Goal: Transaction & Acquisition: Book appointment/travel/reservation

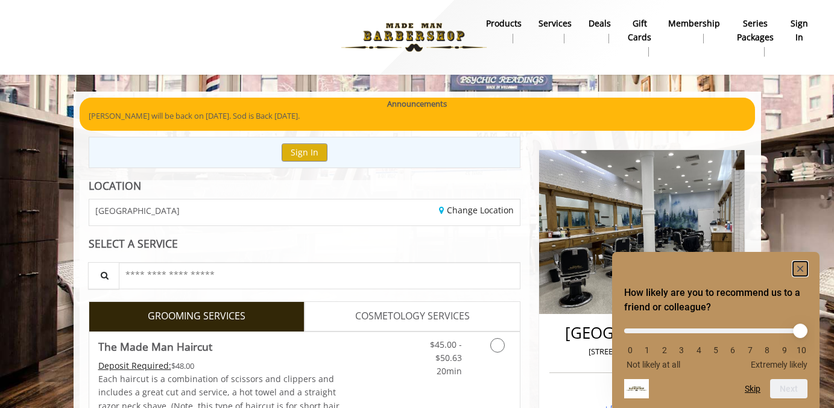
click at [803, 269] on rect "Hide survey" at bounding box center [800, 269] width 14 height 14
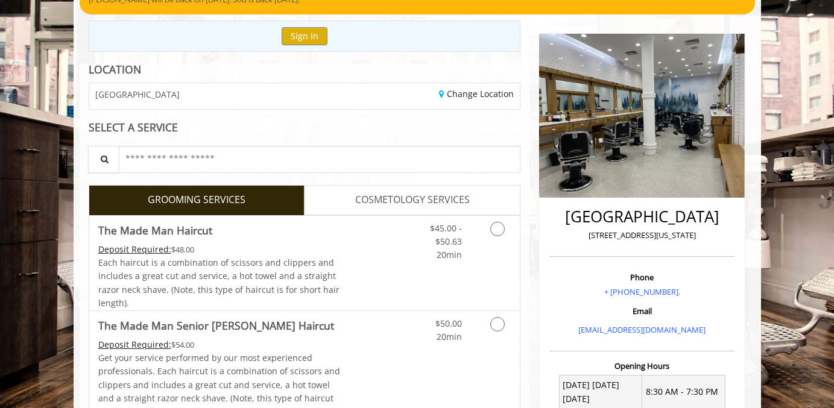
scroll to position [119, 0]
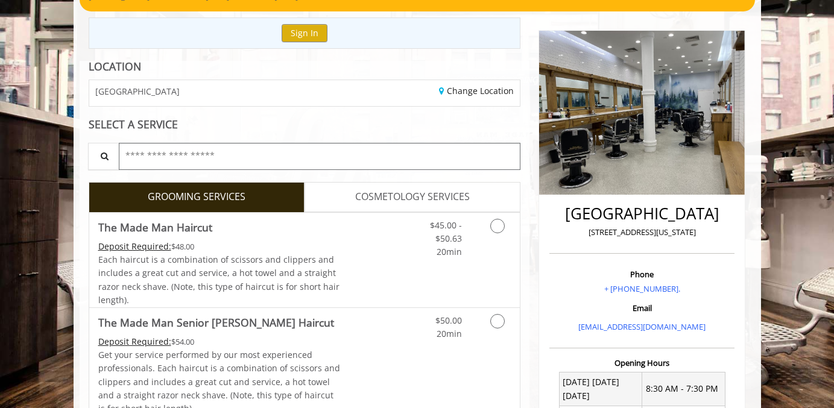
click at [308, 154] on input "text" at bounding box center [320, 156] width 402 height 27
click at [470, 263] on div "$45.00 - $50.63 20min" at bounding box center [466, 260] width 108 height 95
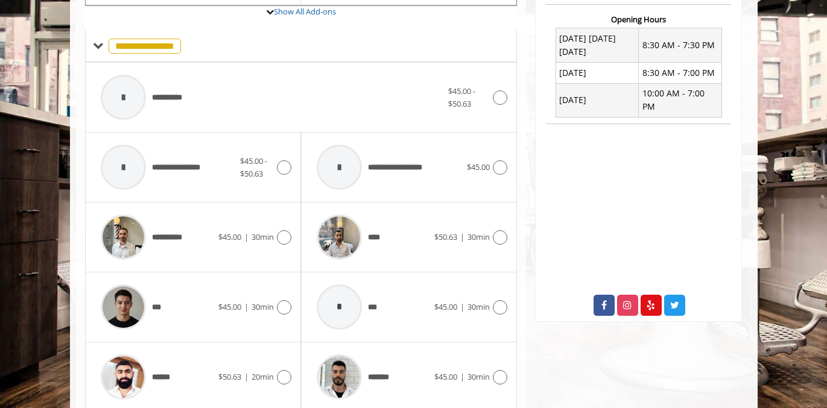
scroll to position [458, 0]
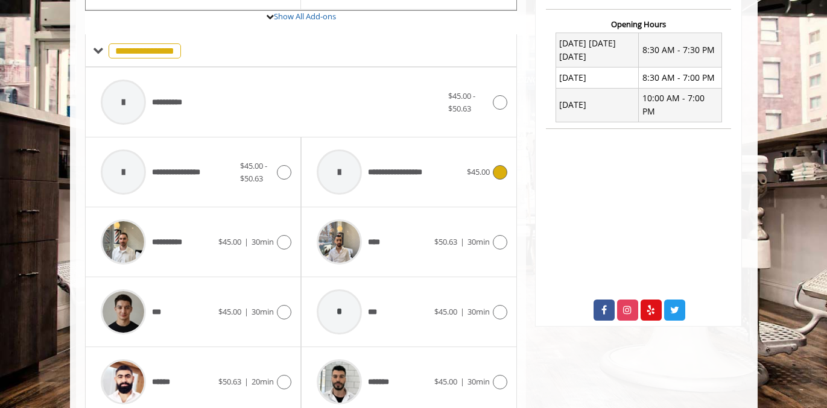
click at [469, 167] on span "$45.00" at bounding box center [478, 171] width 23 height 11
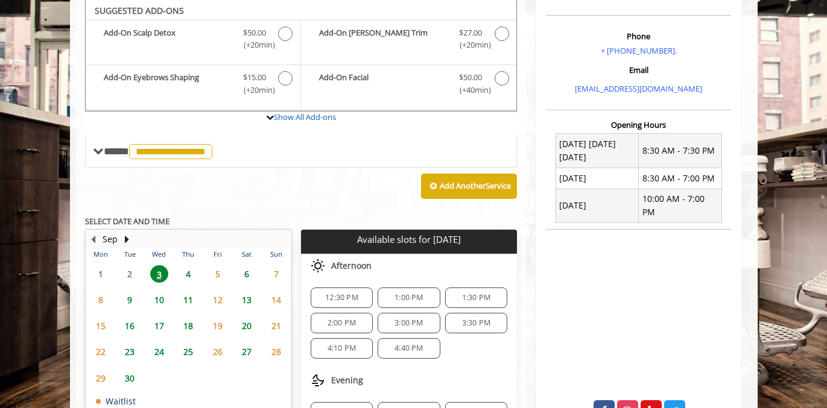
scroll to position [445, 0]
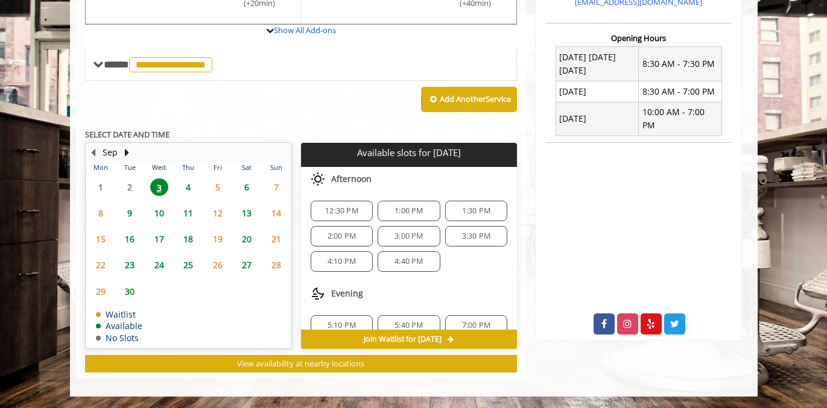
click at [429, 236] on span "3:00 PM" at bounding box center [408, 237] width 51 height 10
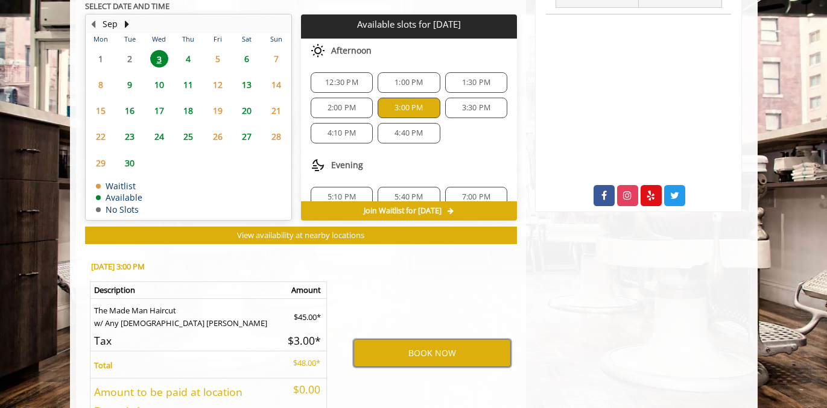
scroll to position [541, 0]
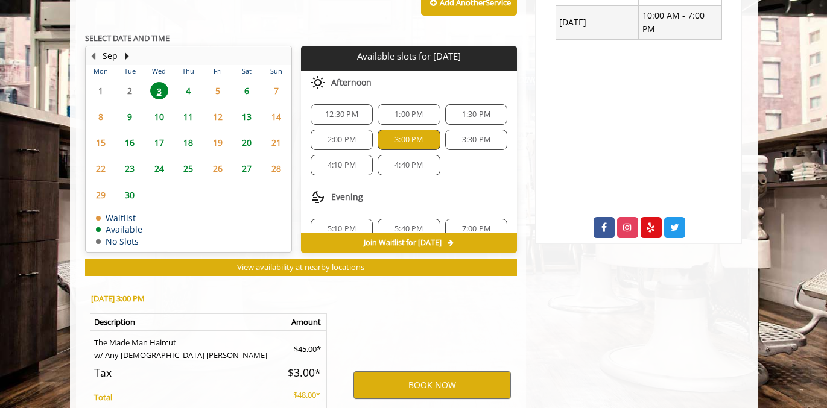
click at [462, 136] on span "3:30 PM" at bounding box center [476, 140] width 28 height 10
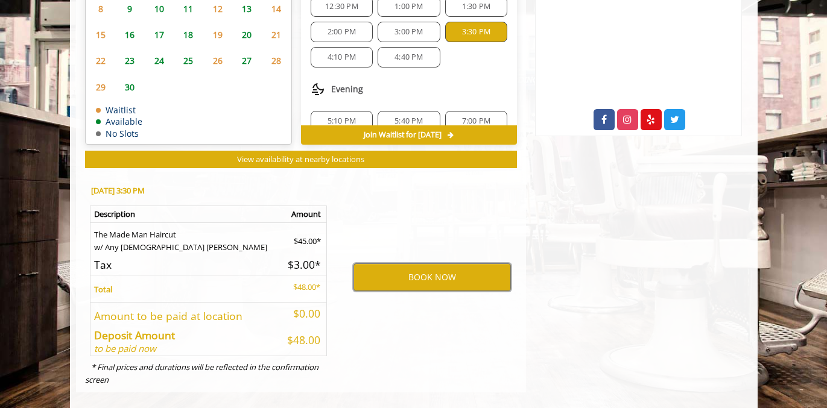
scroll to position [644, 0]
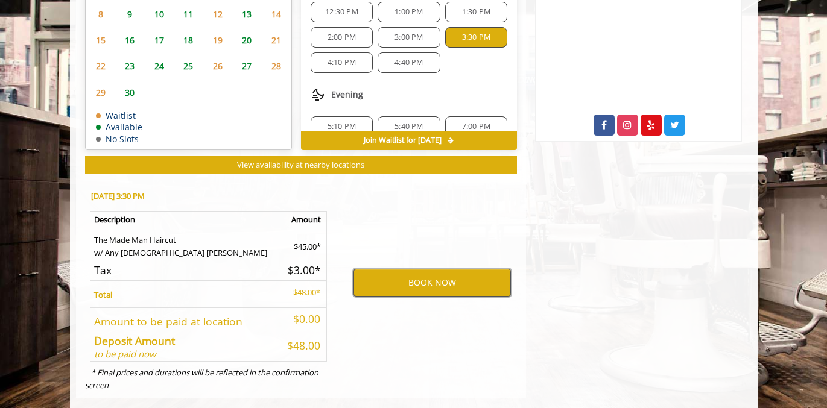
click at [448, 274] on button "BOOK NOW" at bounding box center [431, 283] width 157 height 28
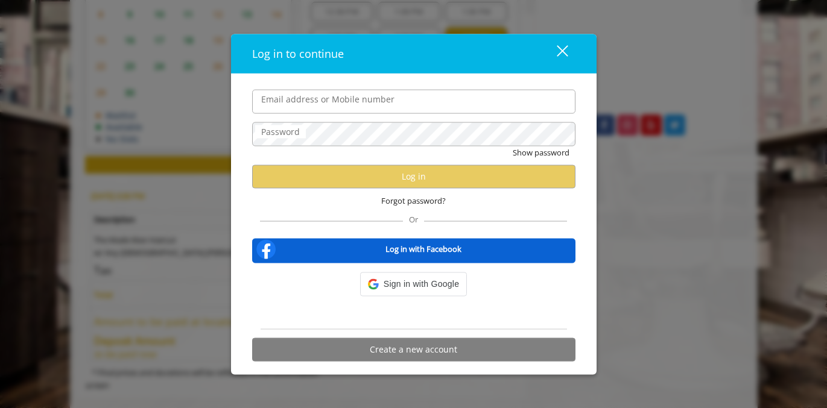
type input "**********"
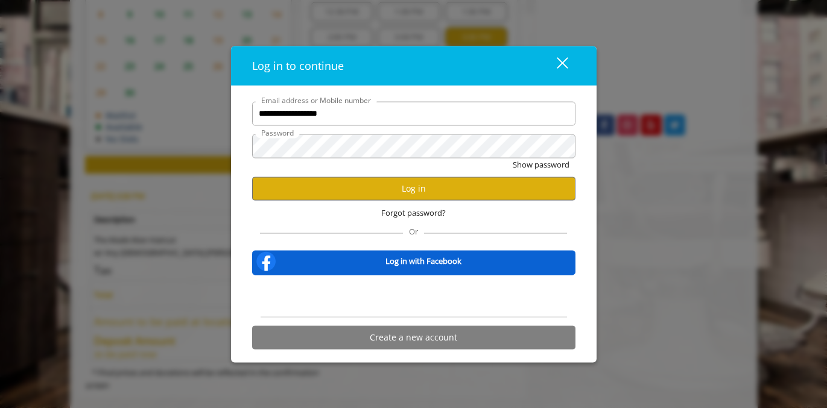
scroll to position [0, 0]
click at [413, 193] on button "Log in" at bounding box center [413, 189] width 323 height 24
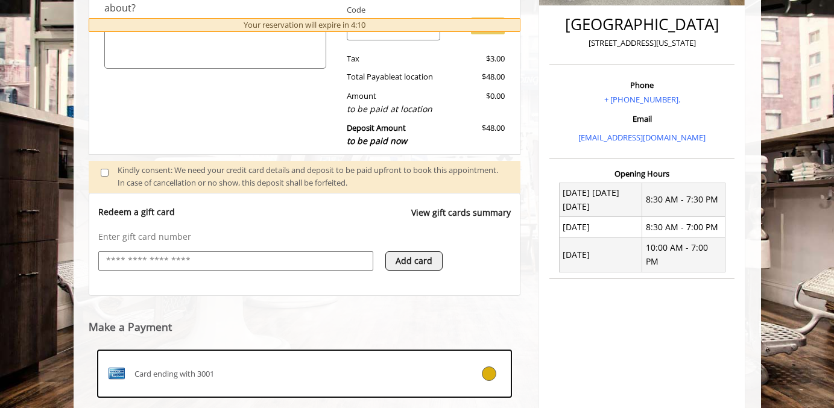
scroll to position [452, 0]
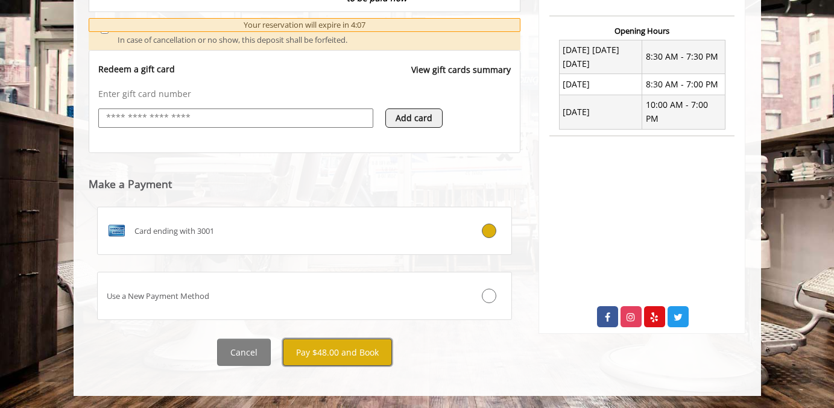
click at [353, 352] on button "Pay $48.00 and Book" at bounding box center [337, 352] width 109 height 27
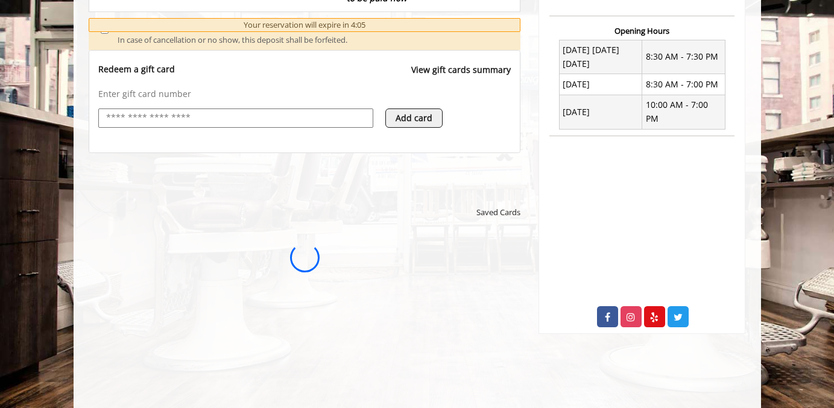
scroll to position [0, 0]
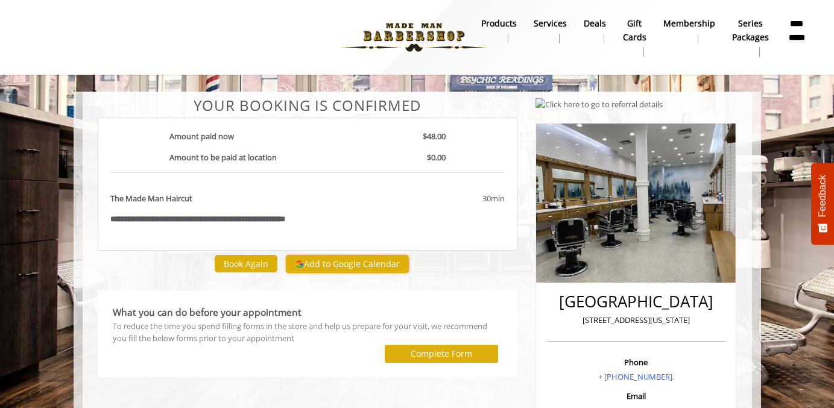
click at [331, 266] on button "Add to Google Calendar" at bounding box center [347, 264] width 123 height 18
